Goal: Transaction & Acquisition: Book appointment/travel/reservation

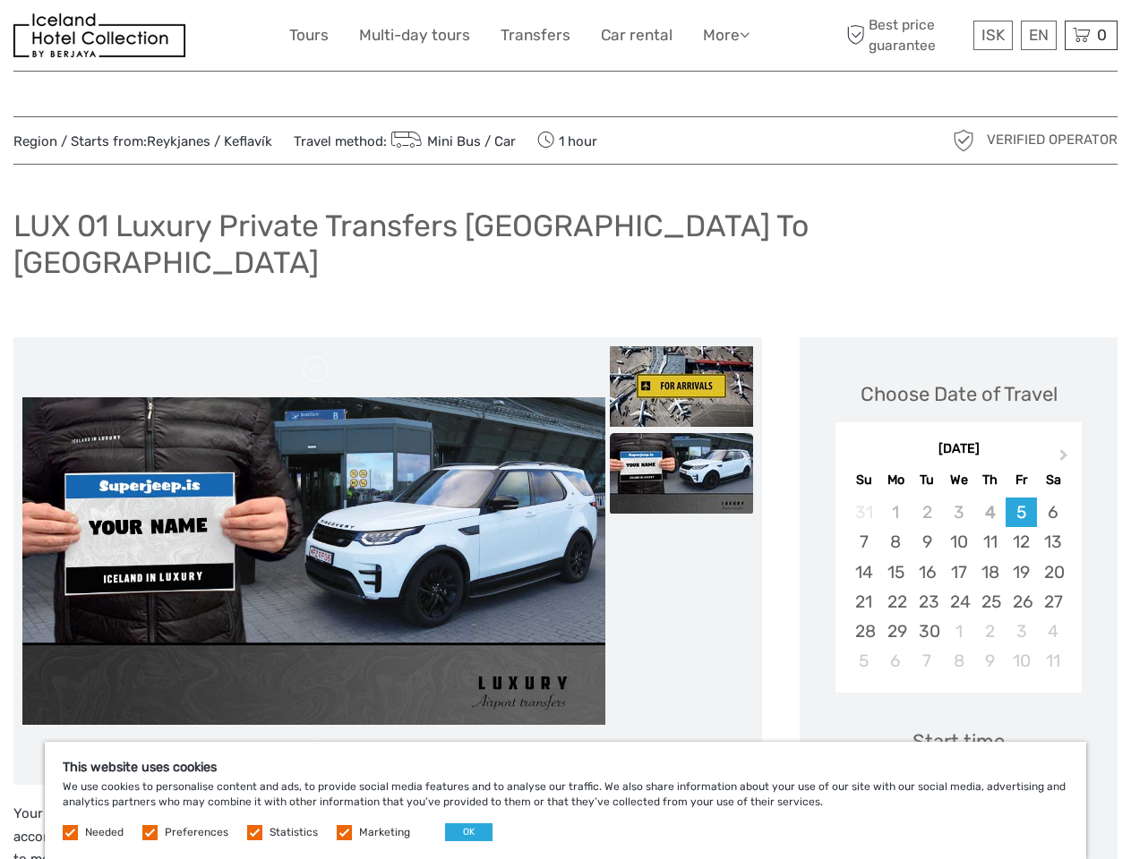
click at [724, 35] on link "More" at bounding box center [726, 35] width 47 height 26
click at [746, 34] on icon at bounding box center [744, 34] width 10 height 15
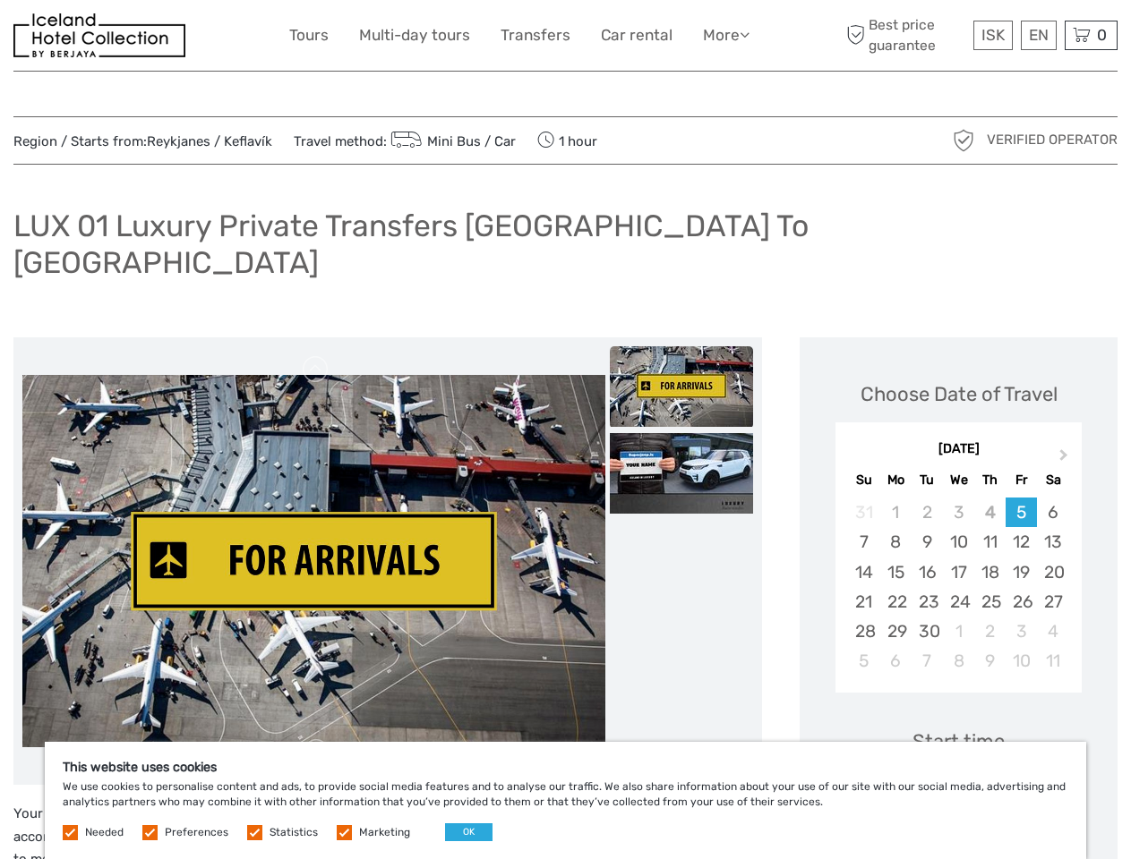
click at [992, 35] on span "ISK" at bounding box center [992, 35] width 23 height 18
click at [1038, 35] on div "EN English Español Deutsch" at bounding box center [1039, 36] width 36 height 30
click at [1090, 35] on div "0 Items Total 0 ISK Checkout The shopping cart is empty." at bounding box center [1090, 36] width 53 height 30
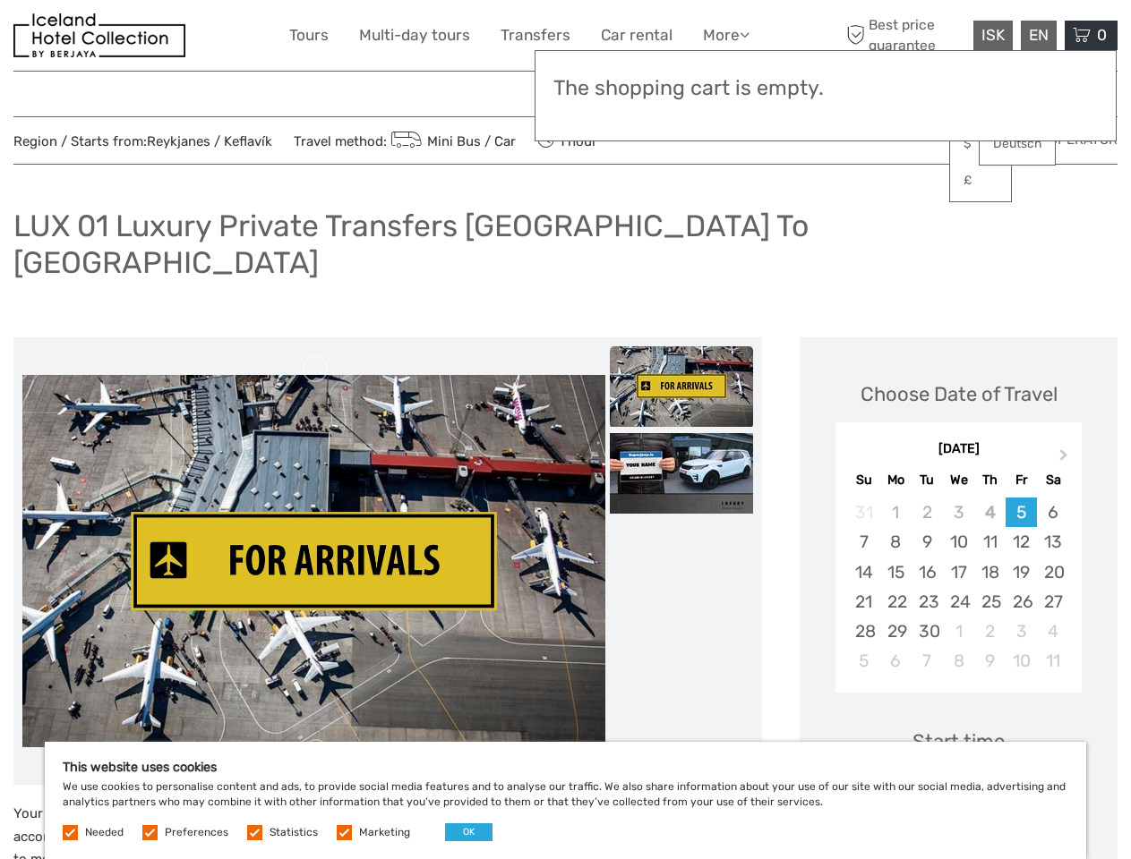
click at [313, 526] on img at bounding box center [313, 561] width 583 height 373
click at [316, 355] on link at bounding box center [316, 369] width 29 height 29
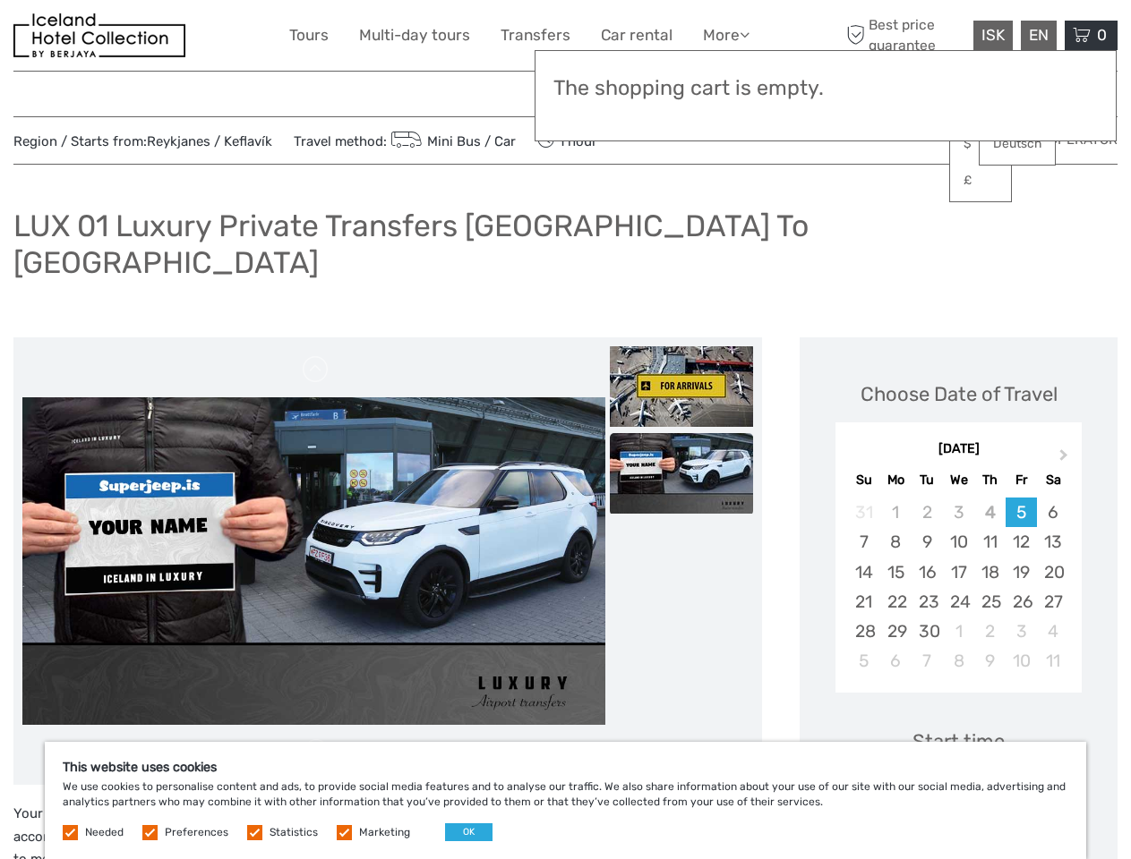
click at [681, 351] on img at bounding box center [681, 386] width 143 height 81
click at [681, 438] on img at bounding box center [681, 473] width 143 height 81
